Goal: Task Accomplishment & Management: Use online tool/utility

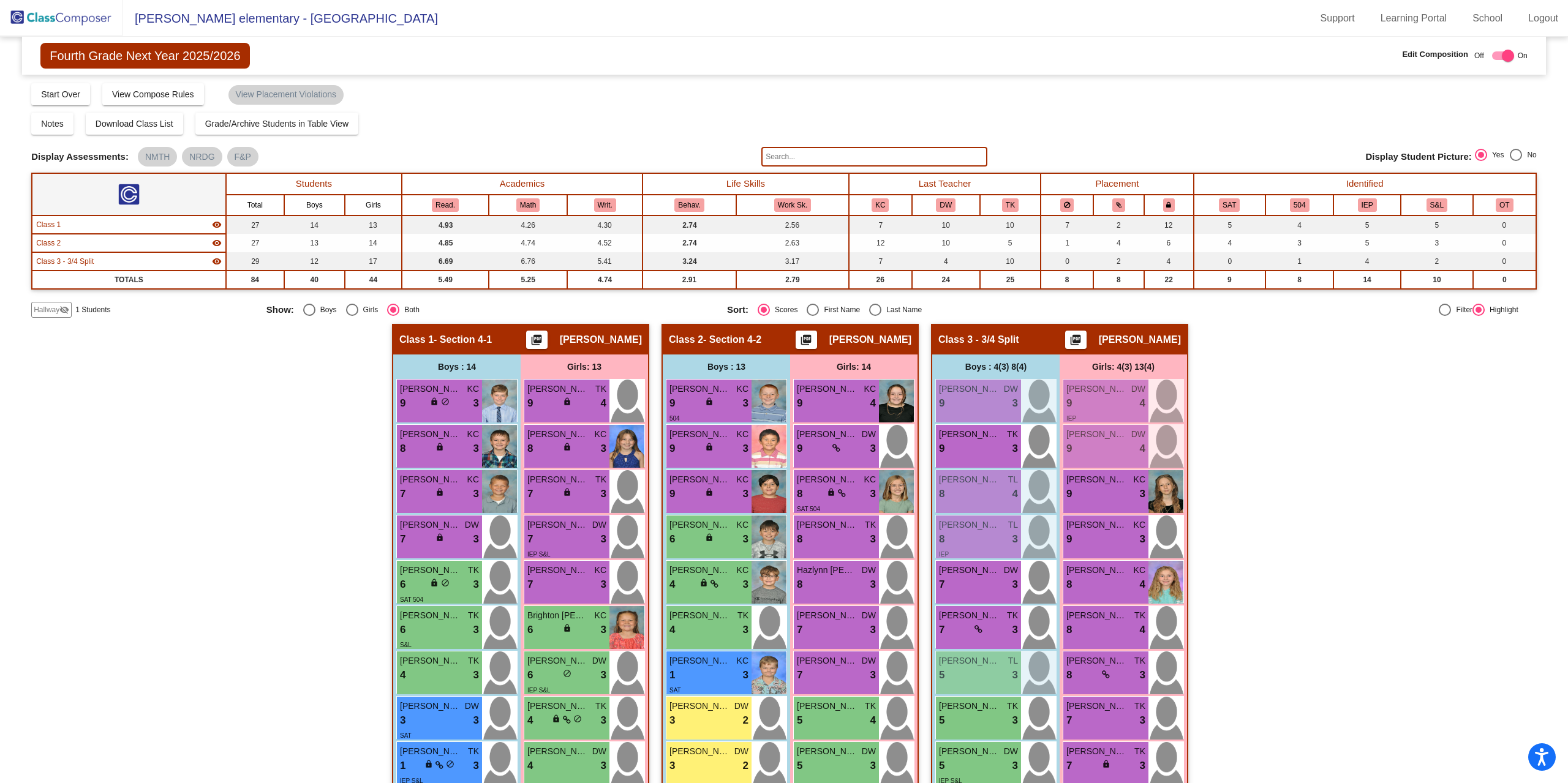
click at [54, 15] on img at bounding box center [61, 18] width 122 height 36
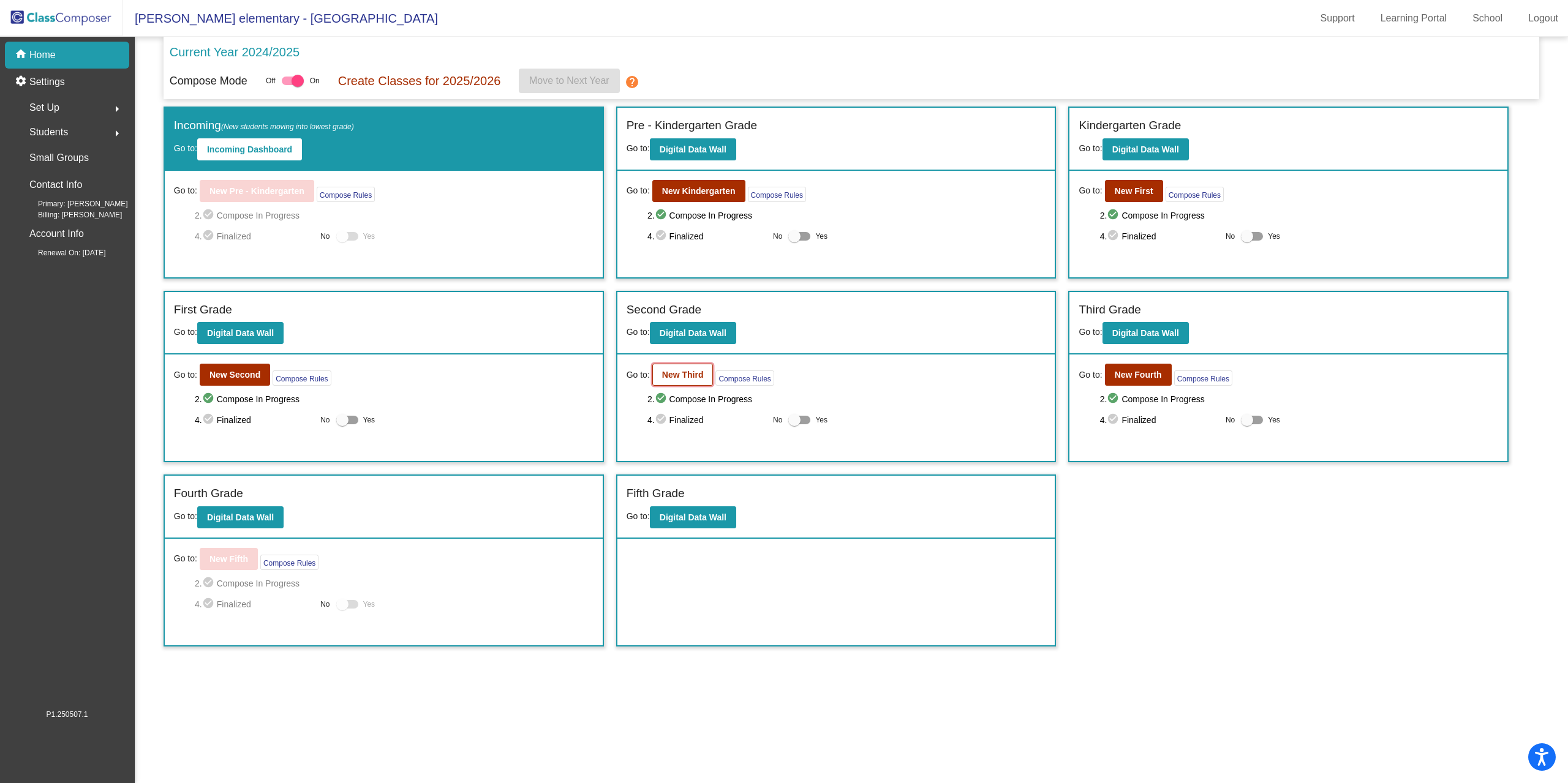
click at [686, 376] on b "New Third" at bounding box center [683, 375] width 42 height 10
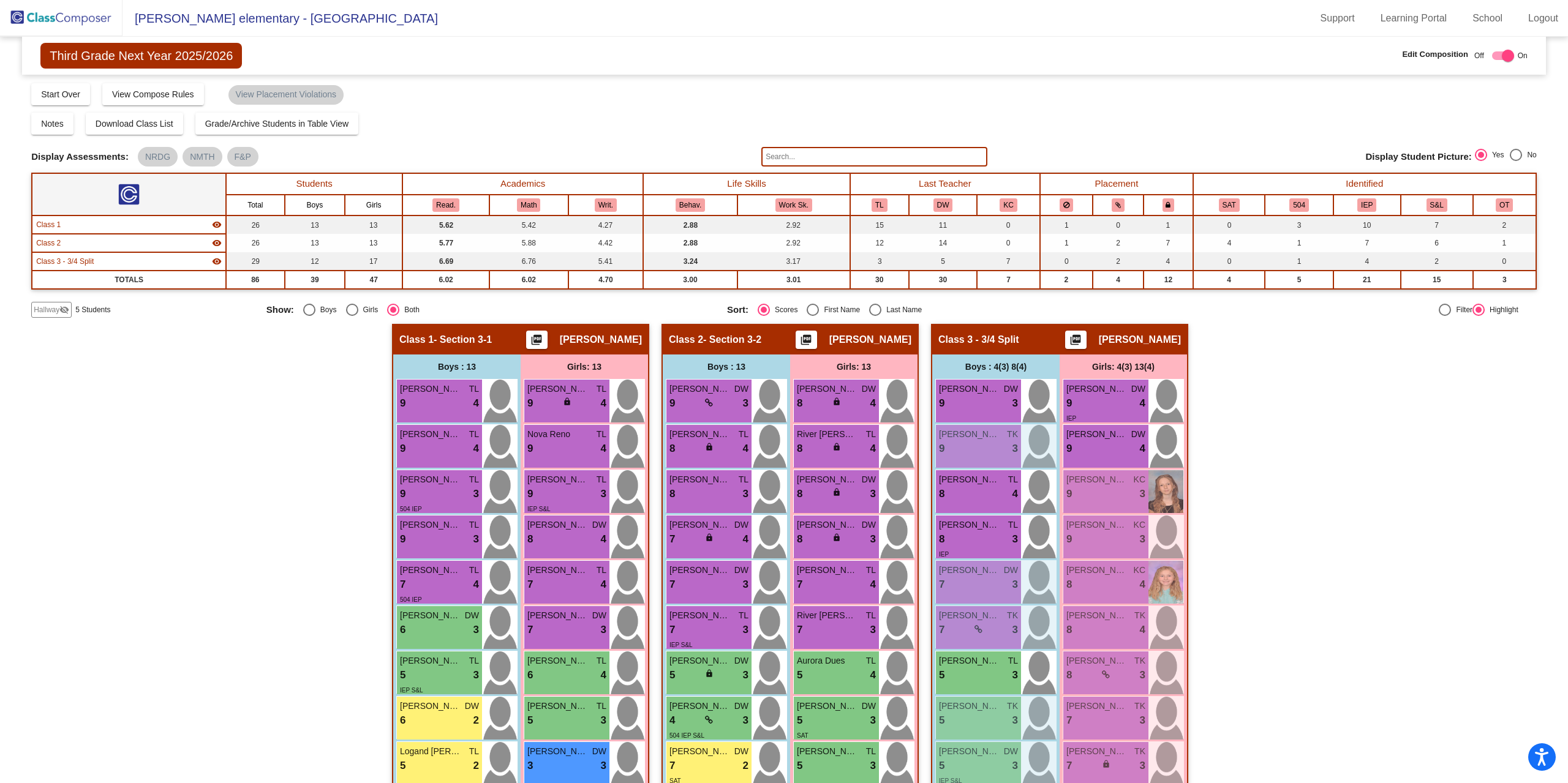
click at [64, 21] on img at bounding box center [61, 18] width 122 height 36
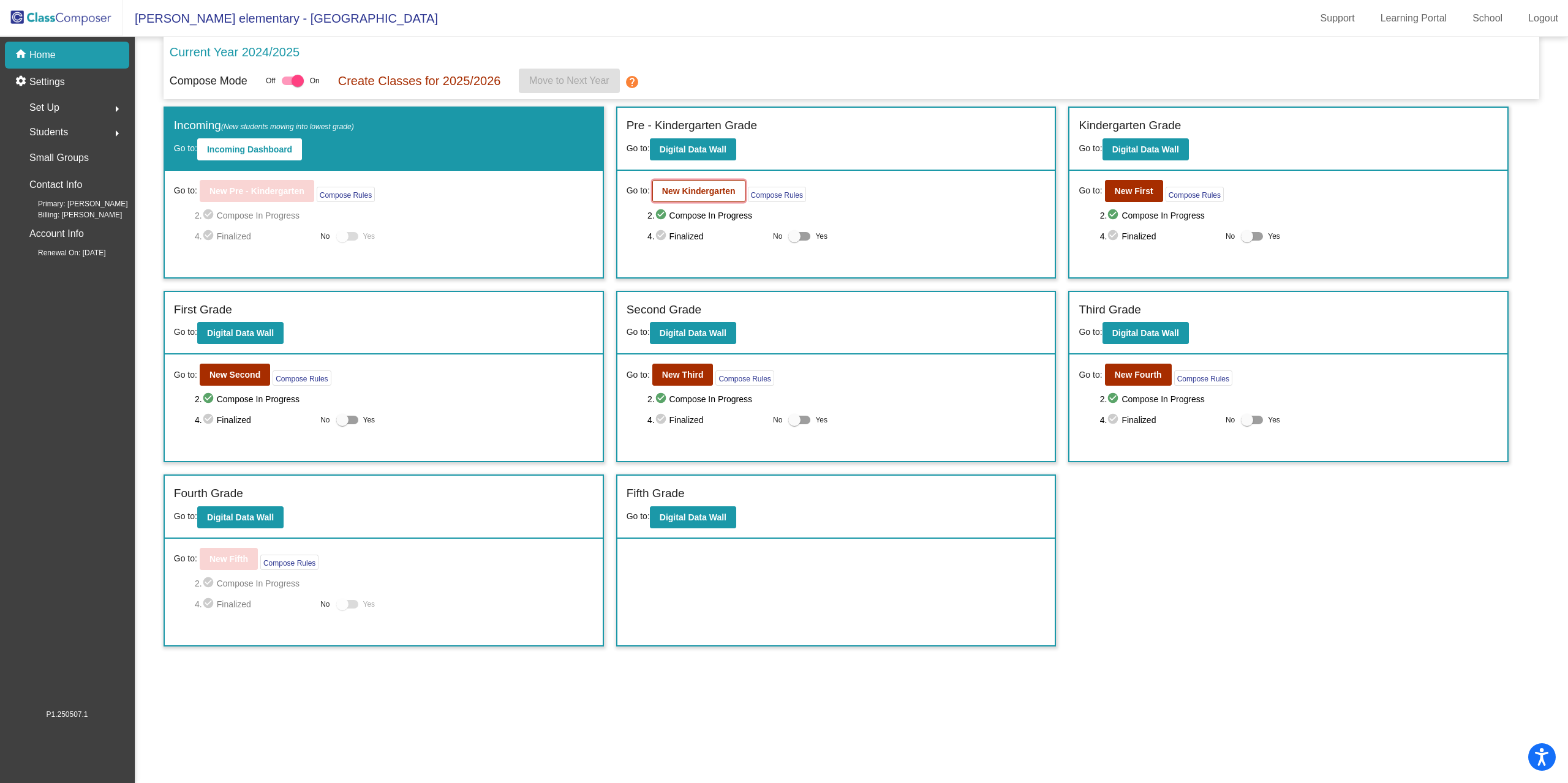
click at [699, 194] on b "New Kindergarten" at bounding box center [699, 191] width 74 height 10
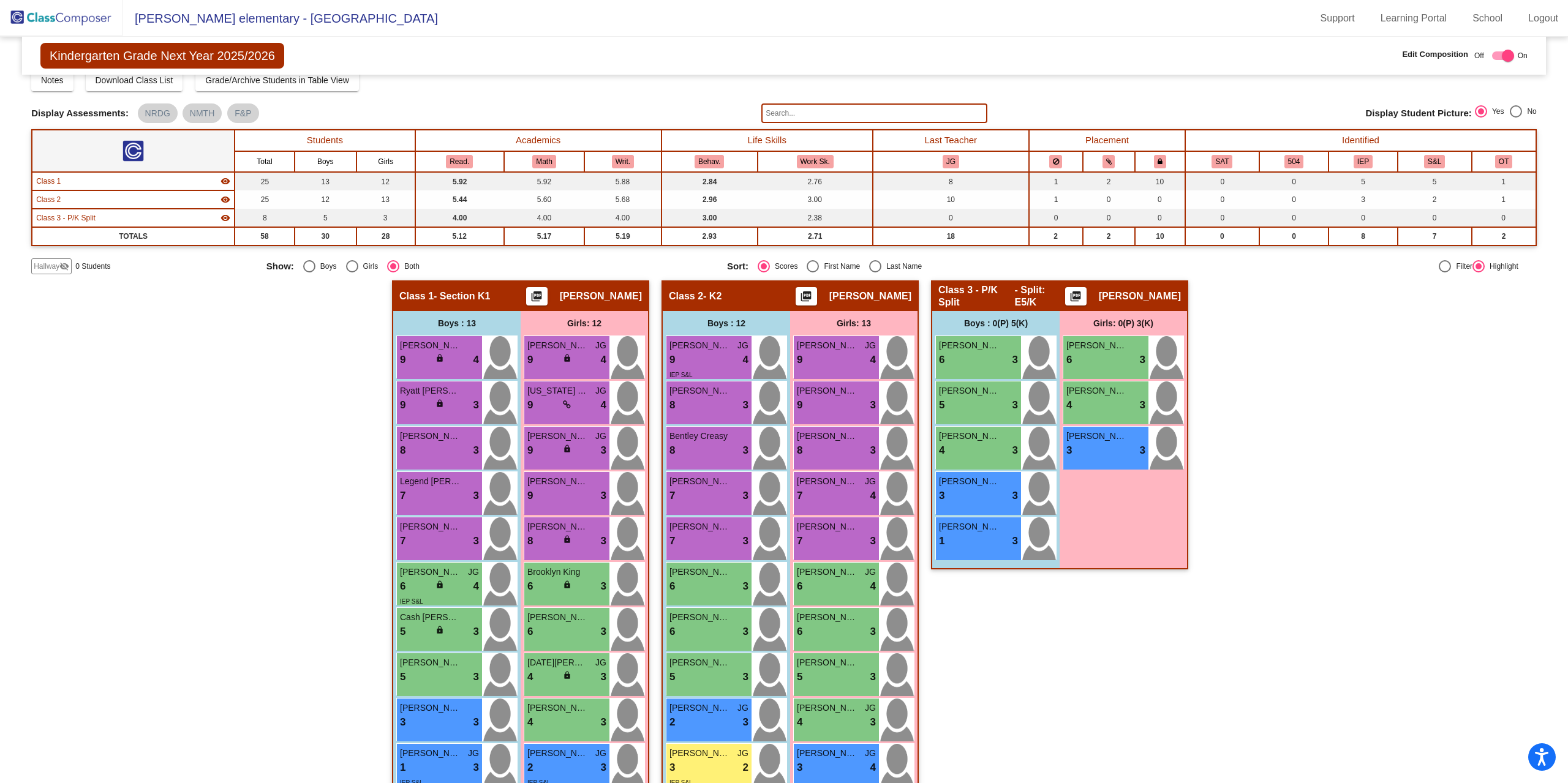
scroll to position [21, 0]
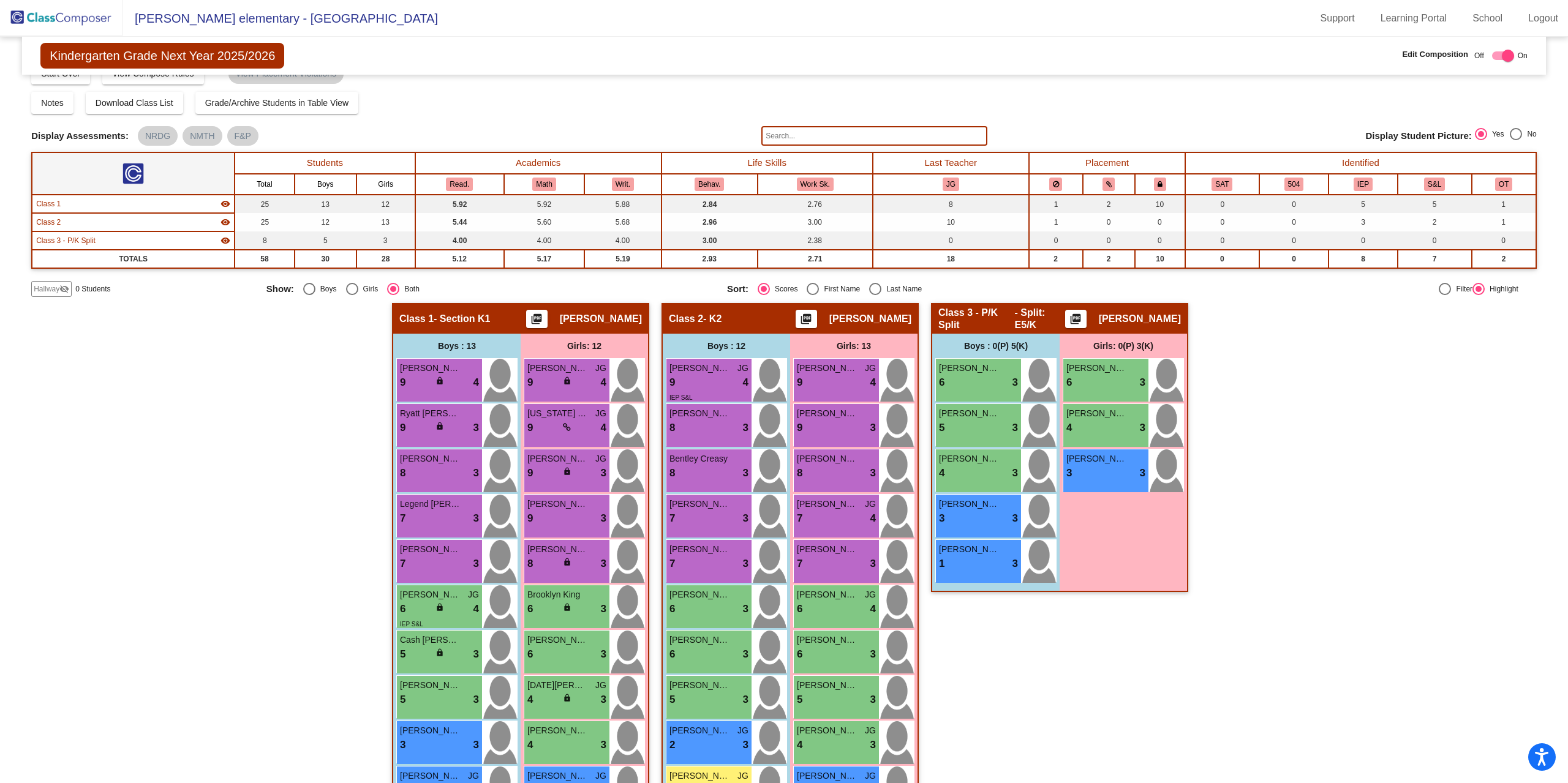
click at [59, 20] on img at bounding box center [61, 18] width 122 height 36
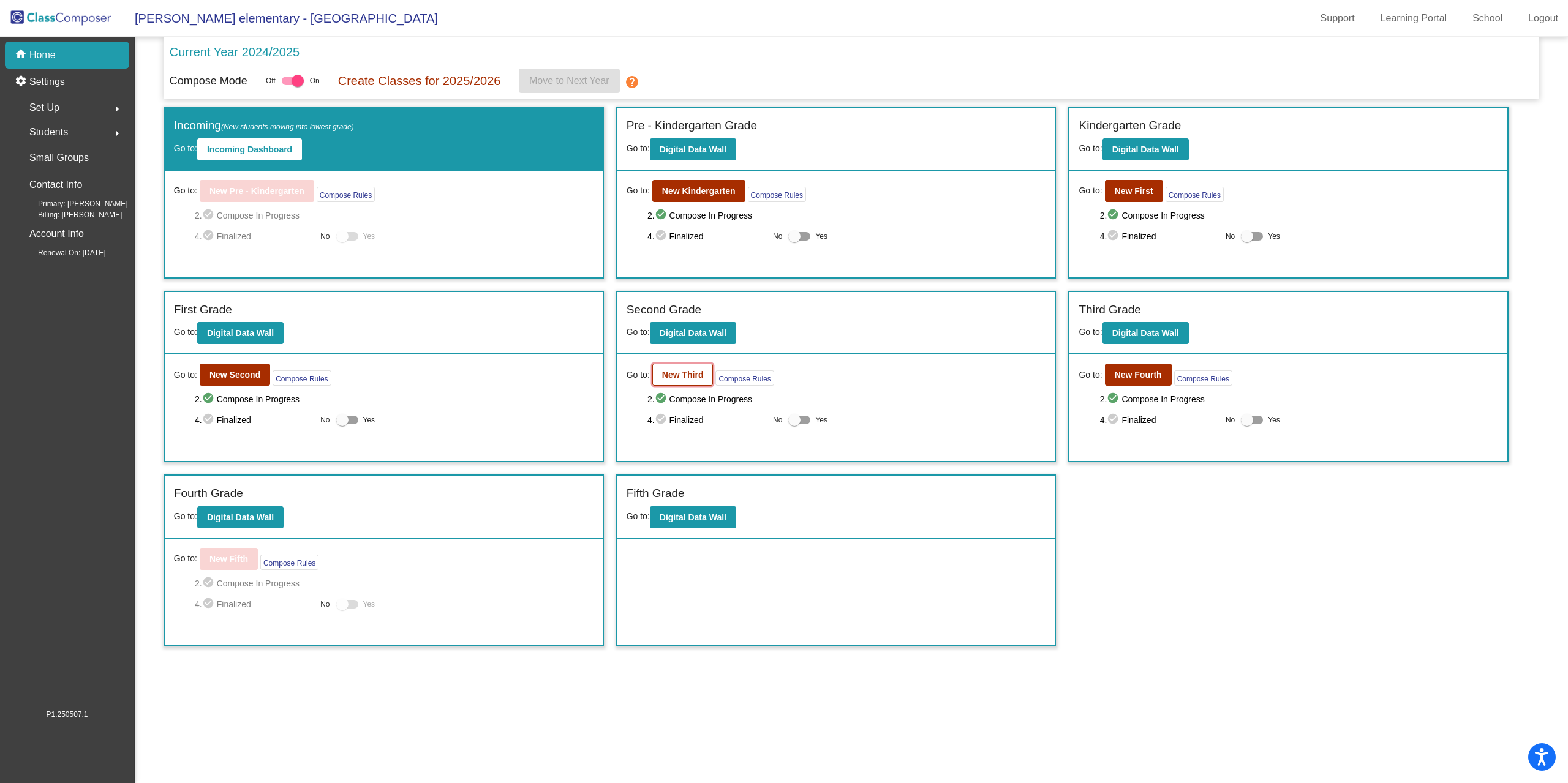
click at [673, 378] on b "New Third" at bounding box center [683, 375] width 42 height 10
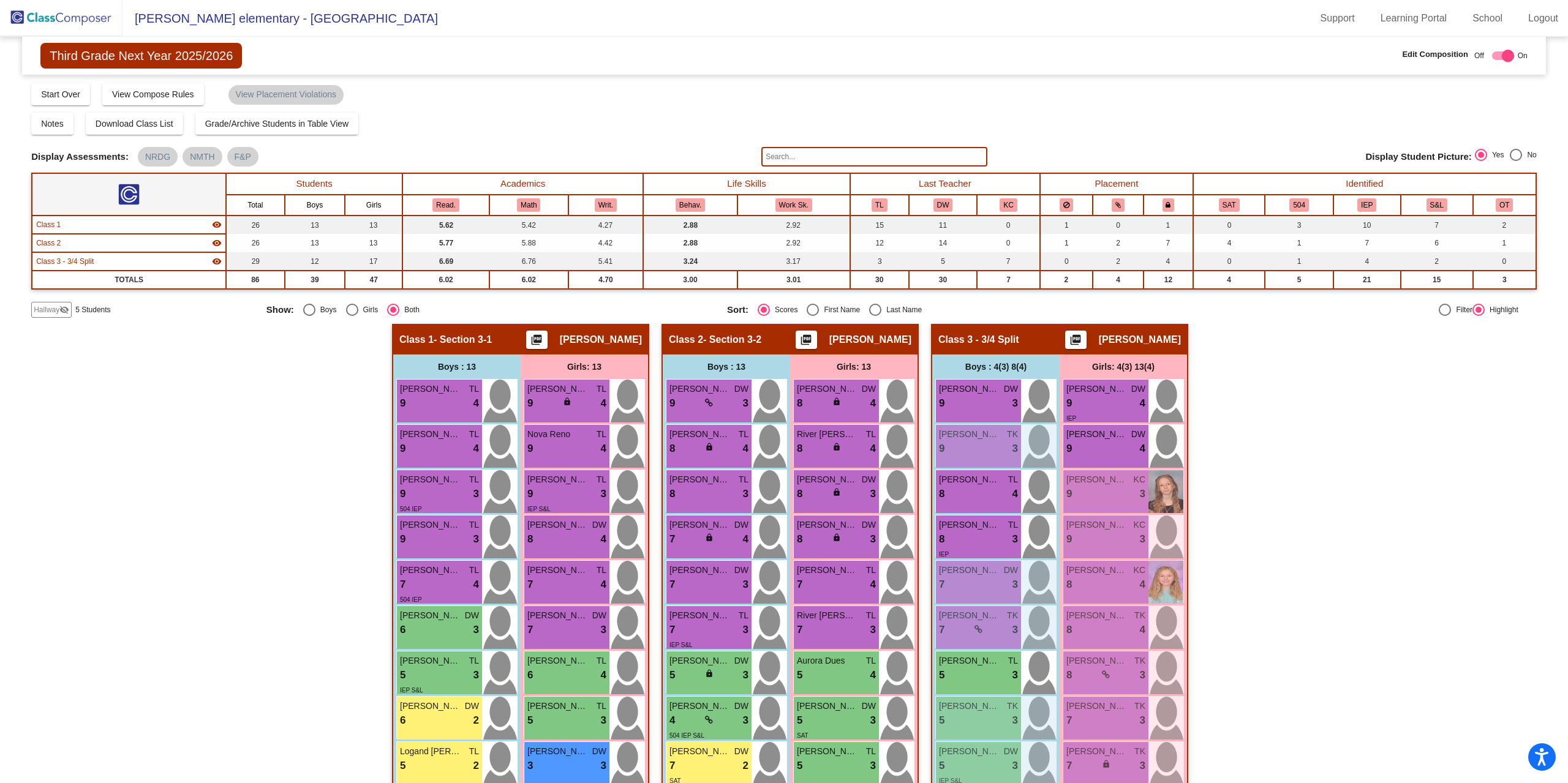
click at [51, 14] on img at bounding box center [61, 18] width 122 height 36
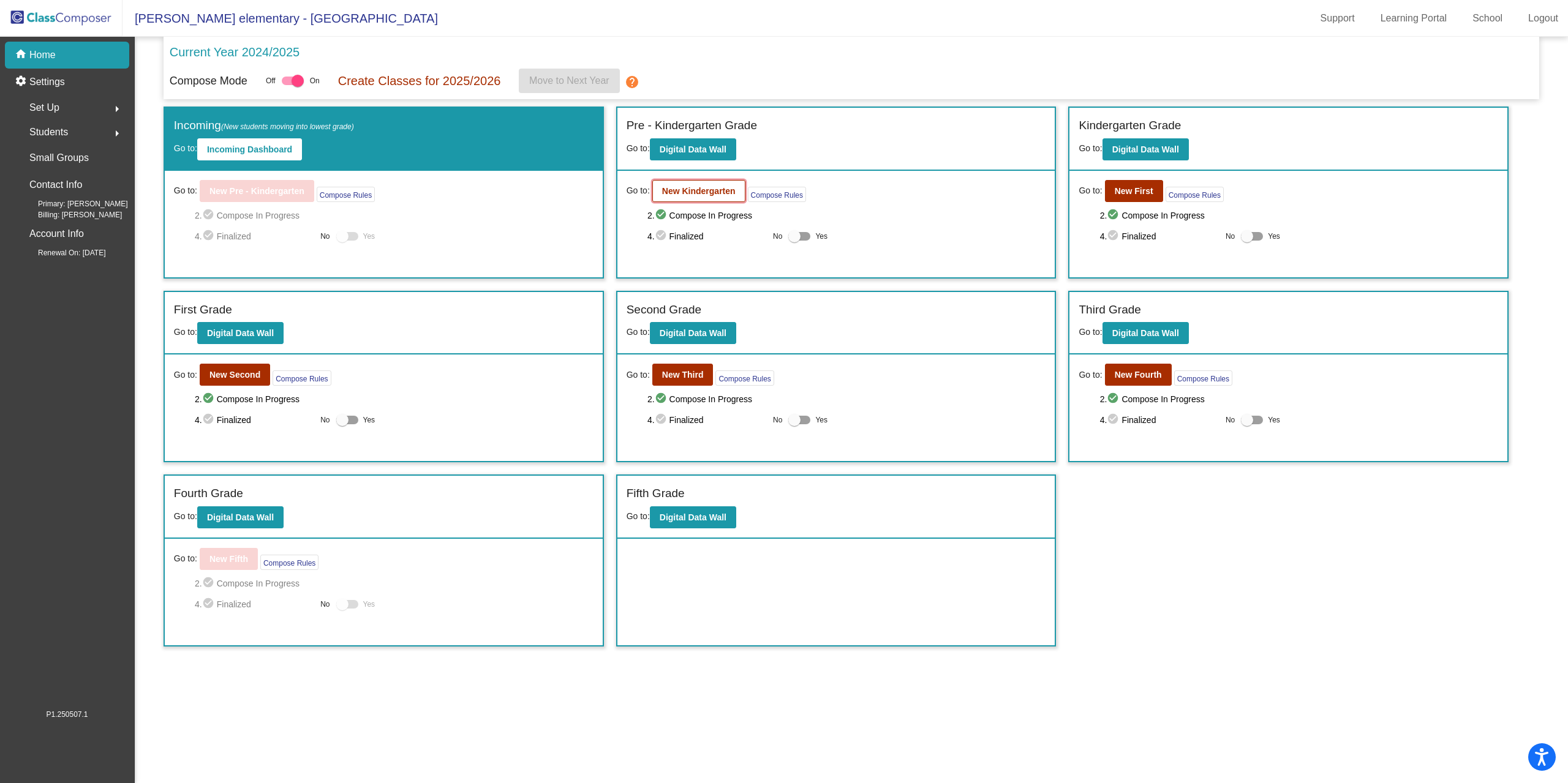
click at [697, 195] on b "New Kindergarten" at bounding box center [699, 191] width 74 height 10
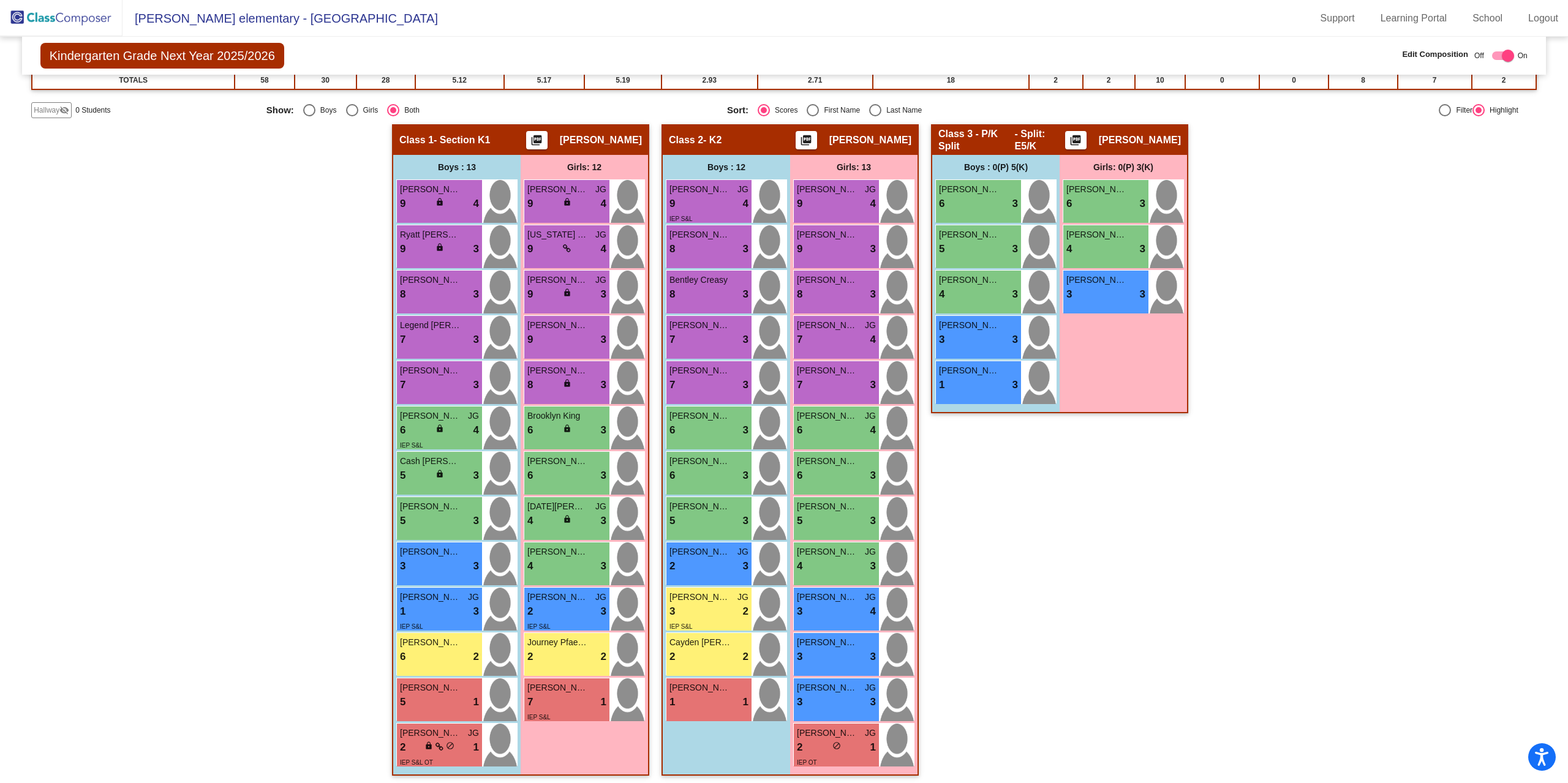
scroll to position [205, 0]
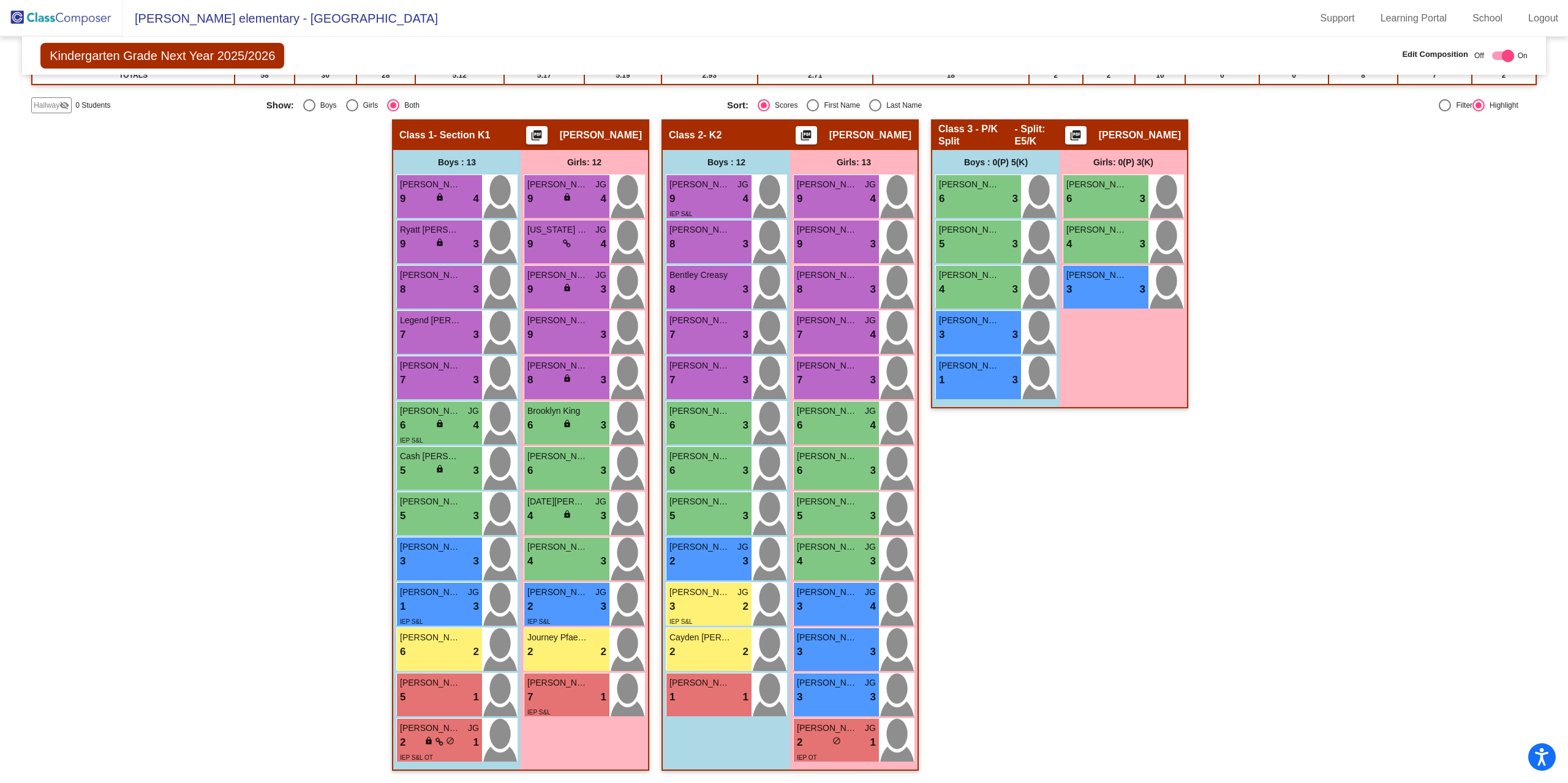
click at [58, 18] on img at bounding box center [61, 18] width 122 height 36
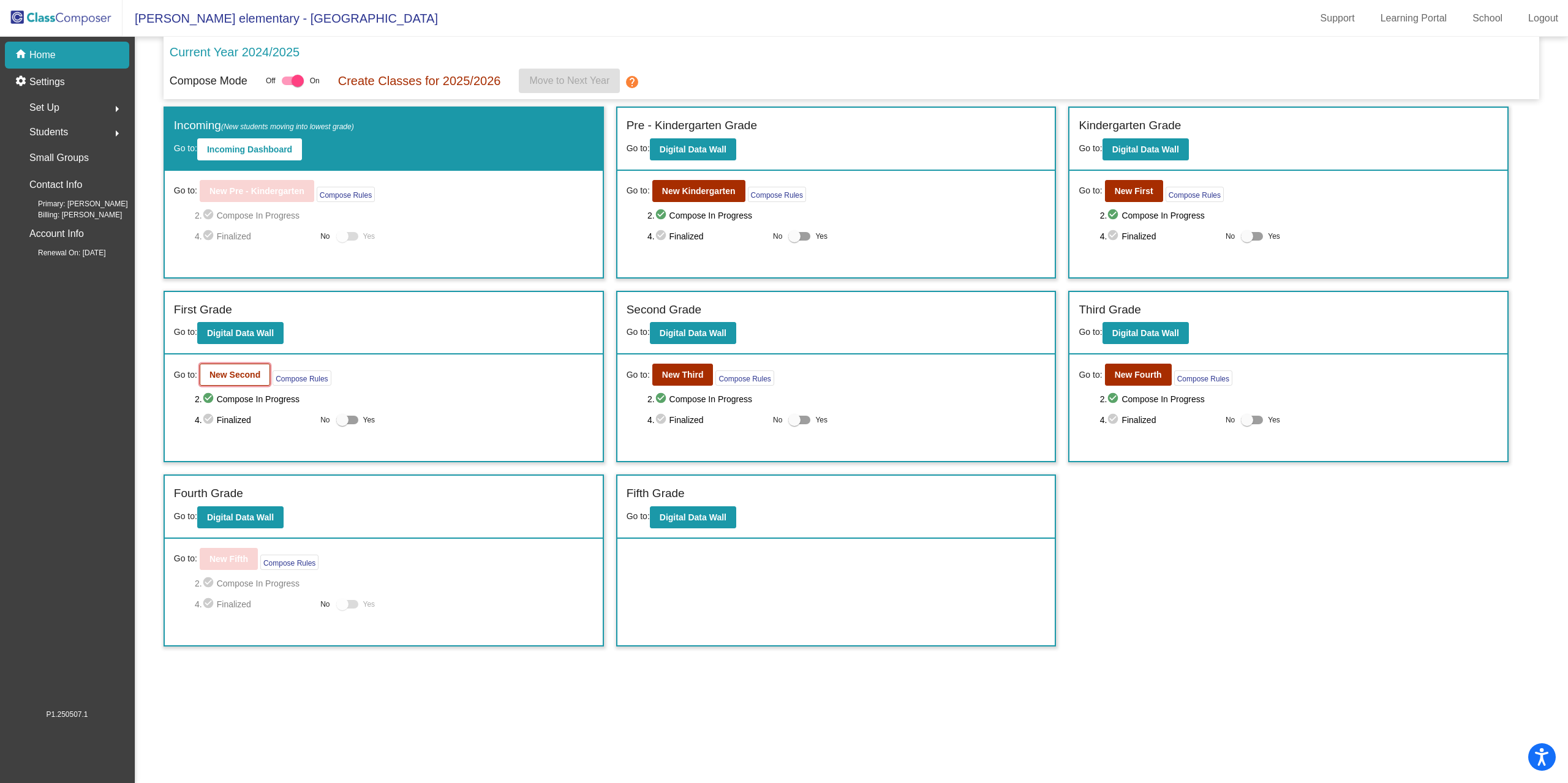
click at [222, 379] on b "New Second" at bounding box center [235, 375] width 51 height 10
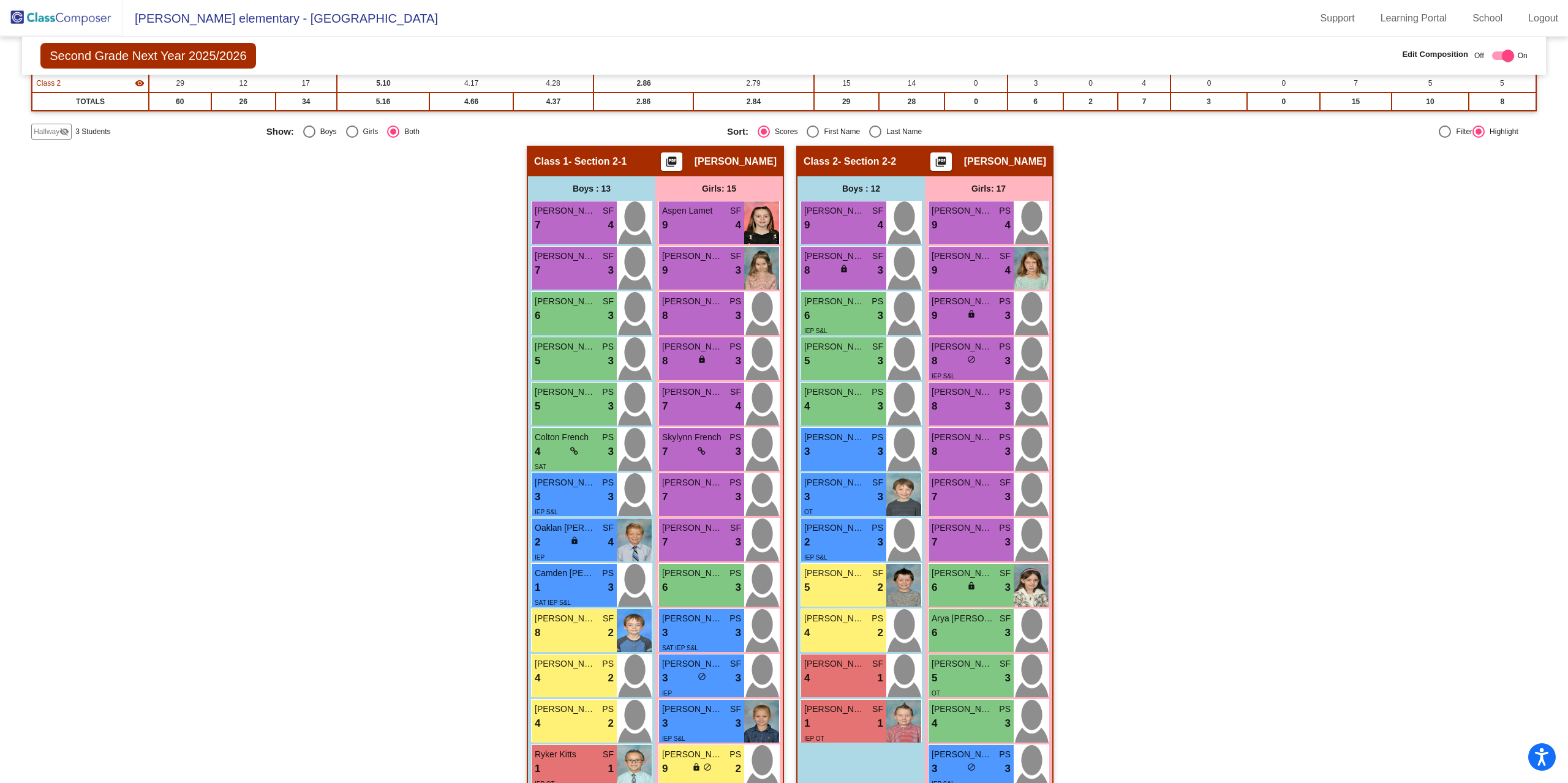
scroll to position [184, 0]
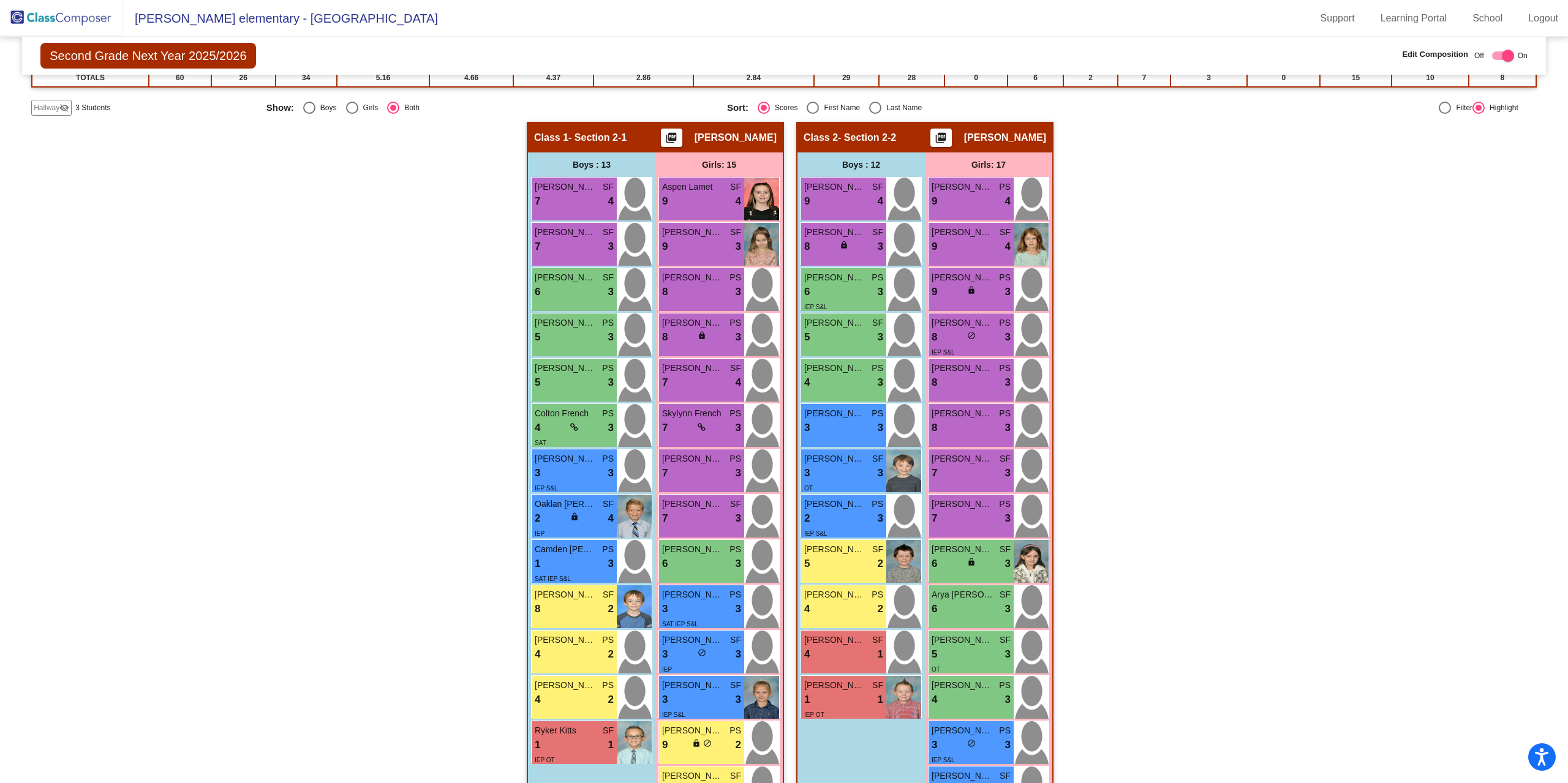
click at [61, 18] on img at bounding box center [61, 18] width 122 height 36
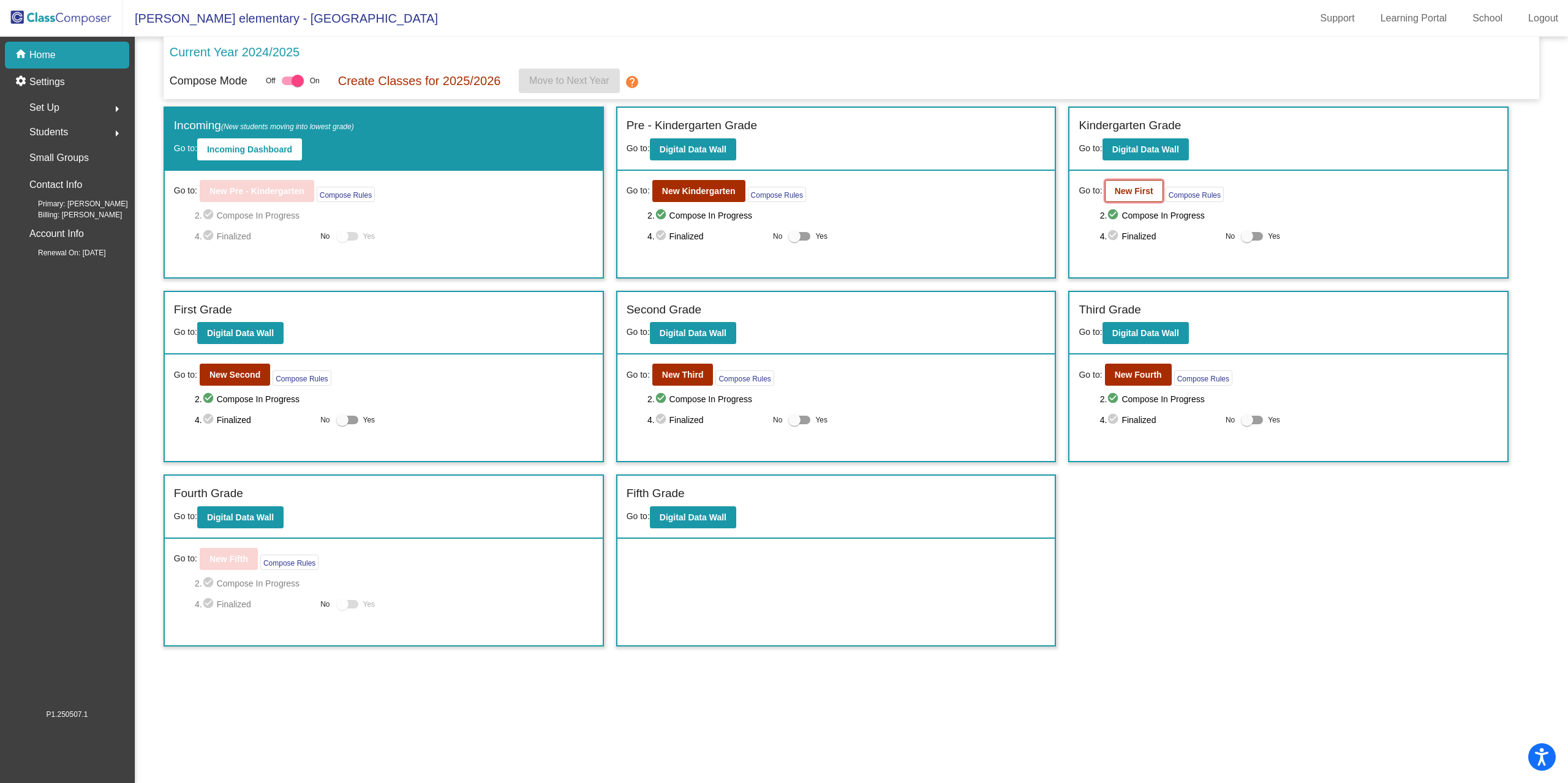
click at [1142, 192] on b "New First" at bounding box center [1134, 191] width 38 height 10
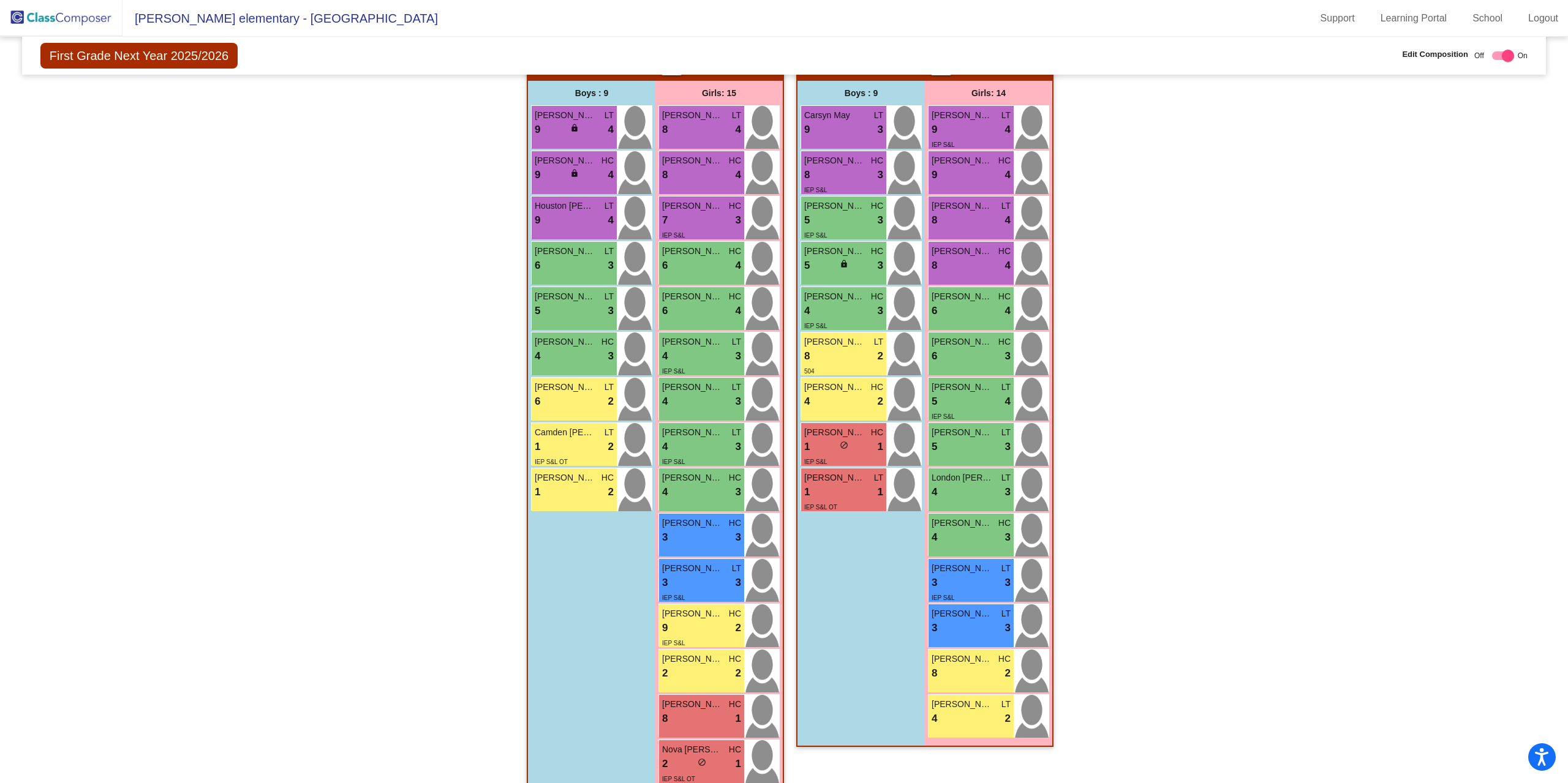
scroll to position [277, 0]
